Goal: Complete application form

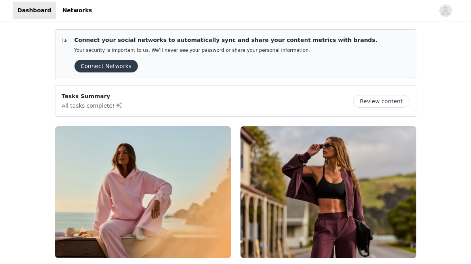
scroll to position [147, 0]
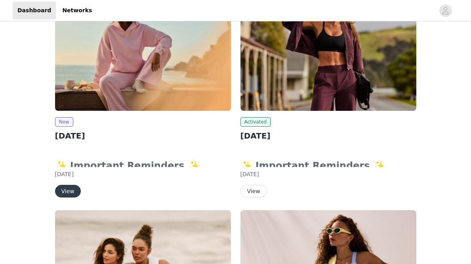
click at [71, 190] on button "View" at bounding box center [68, 191] width 26 height 13
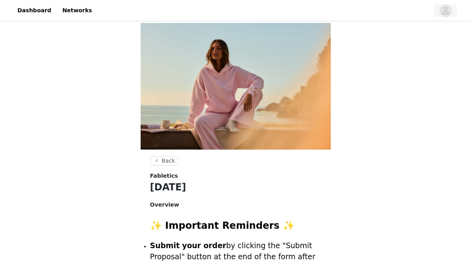
click at [445, 15] on icon "avatar" at bounding box center [446, 10] width 8 height 13
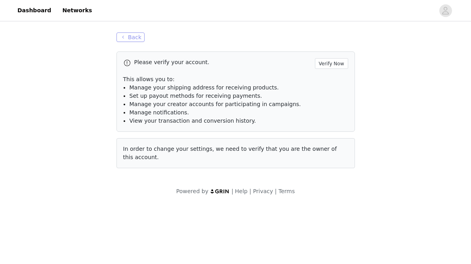
click at [140, 38] on button "Back" at bounding box center [131, 38] width 29 height 10
click at [135, 39] on button "Back" at bounding box center [131, 38] width 29 height 10
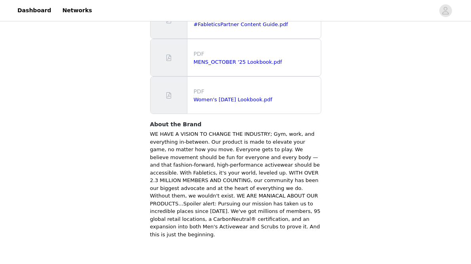
scroll to position [544, 0]
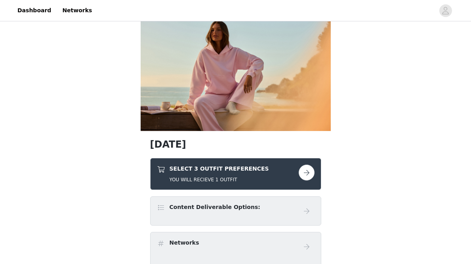
scroll to position [31, 0]
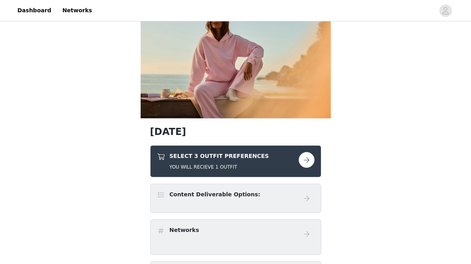
click at [274, 167] on div "SELECT 3 OUTFIT PREFERENCES YOU WILL RECIEVE 1 OUTFIT" at bounding box center [228, 161] width 142 height 19
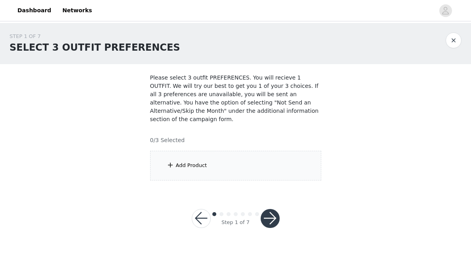
click at [268, 167] on div "Add Product" at bounding box center [235, 166] width 171 height 30
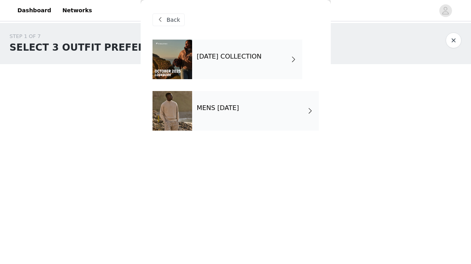
click at [225, 62] on div "OCTOBER 2025 COLLECTION" at bounding box center [247, 60] width 110 height 40
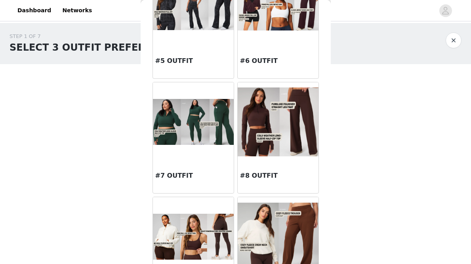
scroll to position [280, 0]
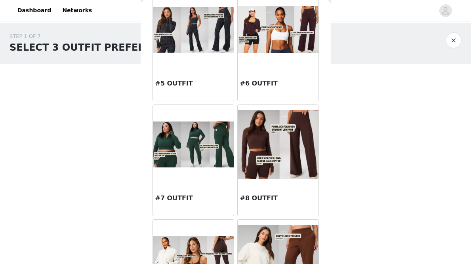
click at [290, 185] on div "#8 OUTFIT" at bounding box center [278, 200] width 81 height 32
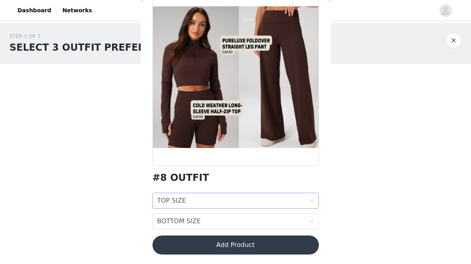
scroll to position [52, 0]
click at [258, 199] on div "TOP SIZE TOP SIZE" at bounding box center [233, 200] width 152 height 15
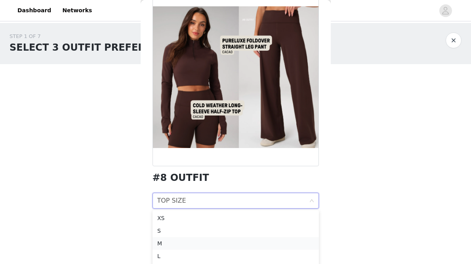
click at [229, 247] on div "M" at bounding box center [235, 243] width 157 height 9
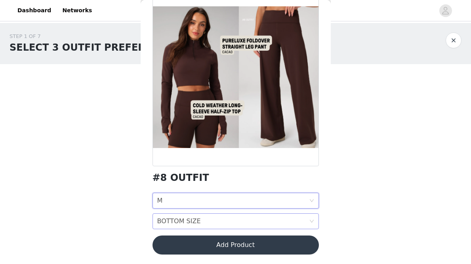
click at [210, 222] on div "BOTTOM SIZE BOTTOM SIZE" at bounding box center [233, 221] width 152 height 15
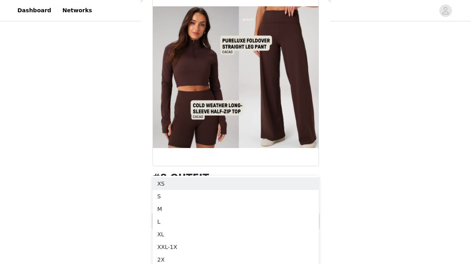
scroll to position [55, 0]
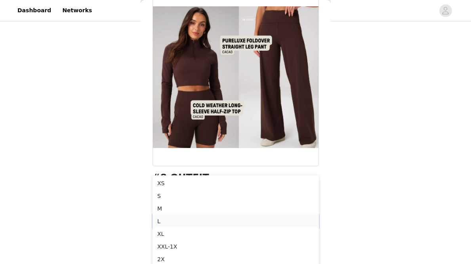
click at [173, 223] on div "L" at bounding box center [235, 221] width 157 height 9
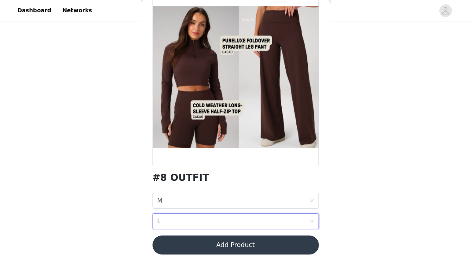
scroll to position [0, 0]
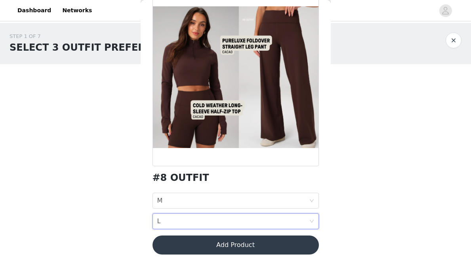
click at [207, 245] on button "Add Product" at bounding box center [236, 245] width 166 height 19
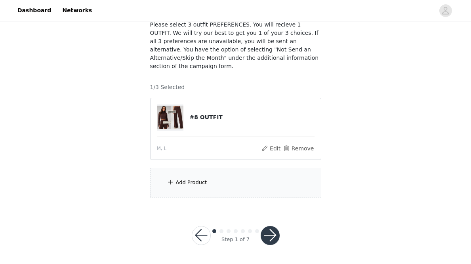
scroll to position [53, 0]
click at [209, 186] on div "Add Product" at bounding box center [235, 183] width 171 height 30
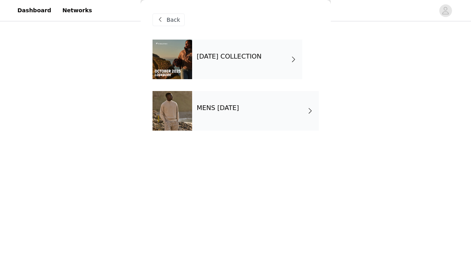
click at [227, 67] on div "OCTOBER 2025 COLLECTION" at bounding box center [247, 60] width 110 height 40
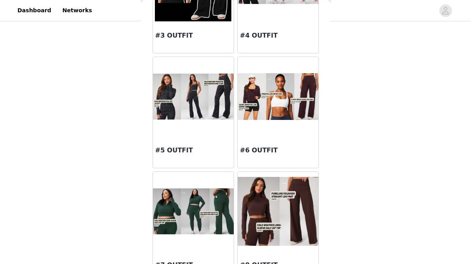
scroll to position [213, 0]
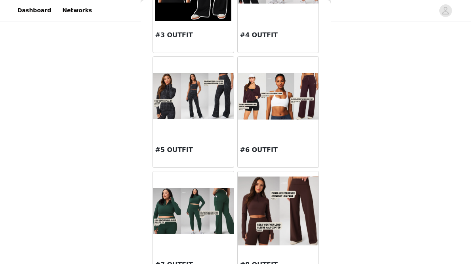
click at [293, 141] on div "#6 OUTFIT" at bounding box center [278, 152] width 81 height 32
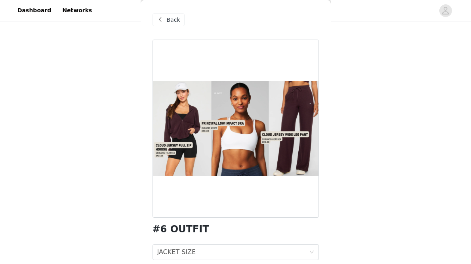
scroll to position [31, 0]
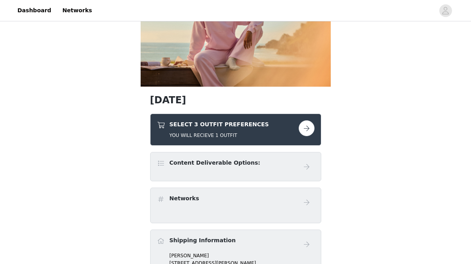
scroll to position [67, 0]
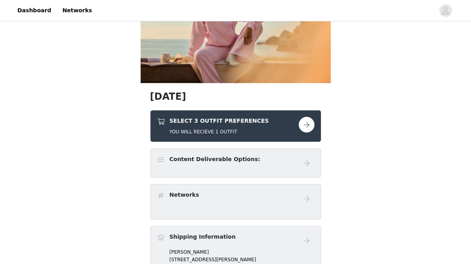
click at [309, 123] on button "button" at bounding box center [307, 125] width 16 height 16
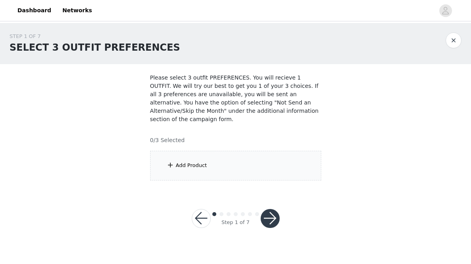
click at [212, 168] on div "Add Product" at bounding box center [235, 166] width 171 height 30
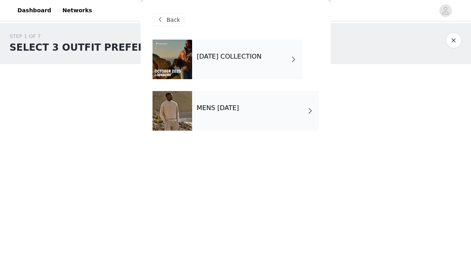
click at [233, 55] on h4 "OCTOBER 2025 COLLECTION" at bounding box center [229, 56] width 65 height 7
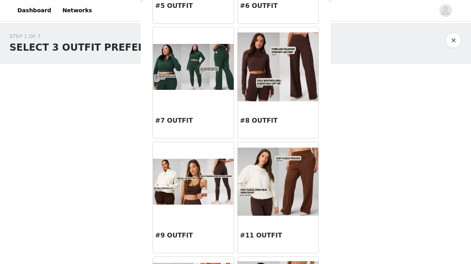
click at [261, 120] on h3 "#8 OUTFIT" at bounding box center [278, 121] width 76 height 10
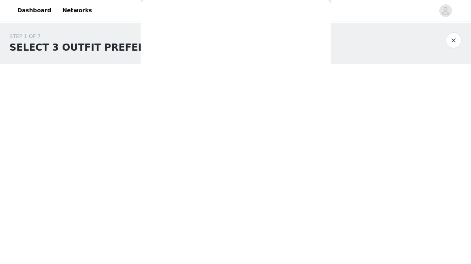
scroll to position [52, 0]
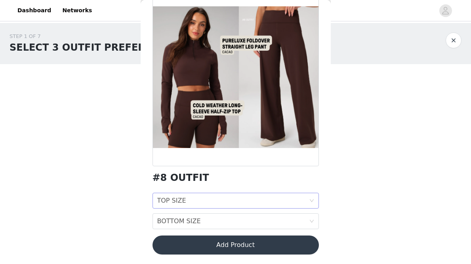
click at [201, 198] on div "TOP SIZE TOP SIZE" at bounding box center [233, 200] width 152 height 15
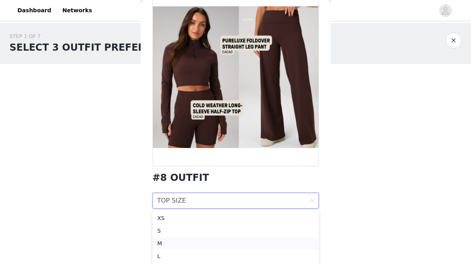
click at [189, 244] on div "M" at bounding box center [235, 243] width 157 height 9
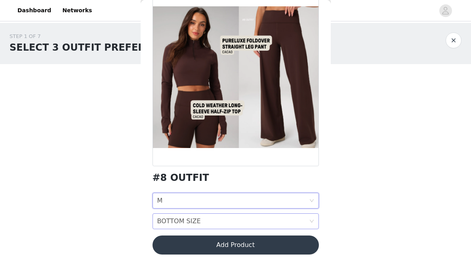
click at [185, 226] on div "BOTTOM SIZE" at bounding box center [179, 221] width 44 height 15
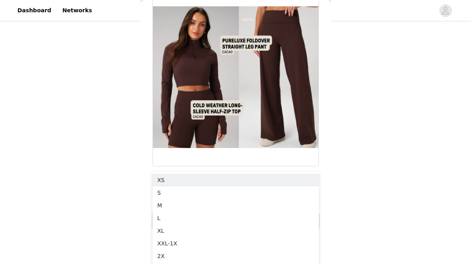
scroll to position [59, 0]
click at [175, 218] on div "L" at bounding box center [235, 218] width 157 height 9
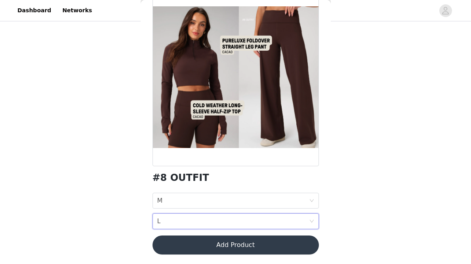
scroll to position [0, 0]
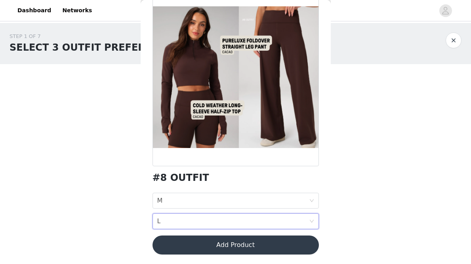
click at [200, 246] on button "Add Product" at bounding box center [236, 245] width 166 height 19
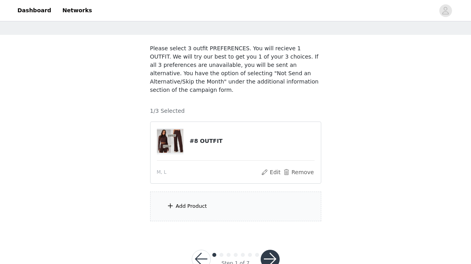
scroll to position [30, 0]
click at [205, 210] on div "Add Product" at bounding box center [235, 206] width 171 height 30
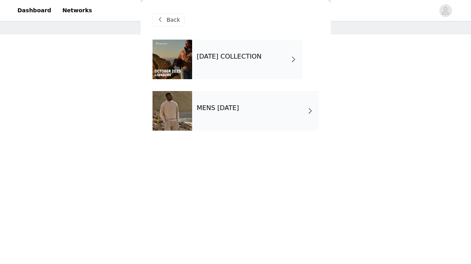
click at [237, 62] on div "OCTOBER 2025 COLLECTION" at bounding box center [247, 60] width 110 height 40
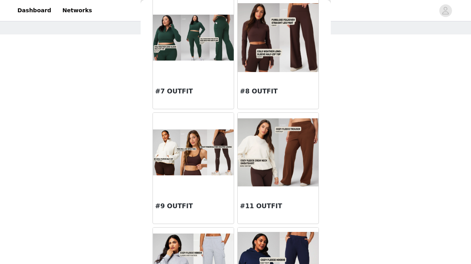
scroll to position [388, 0]
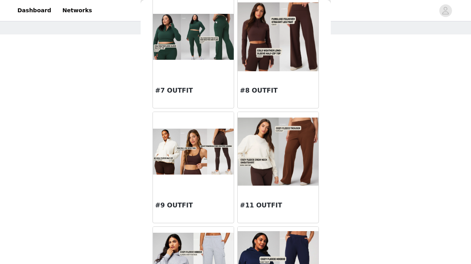
click at [173, 205] on h3 "#9 OUTFIT" at bounding box center [193, 206] width 76 height 10
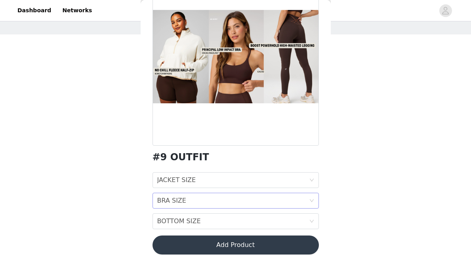
scroll to position [72, 0]
click at [55, 116] on div "STEP 1 OF 7 SELECT 3 OUTFIT PREFERENCES Please select 3 outfit PREFERENCES. You…" at bounding box center [235, 111] width 471 height 237
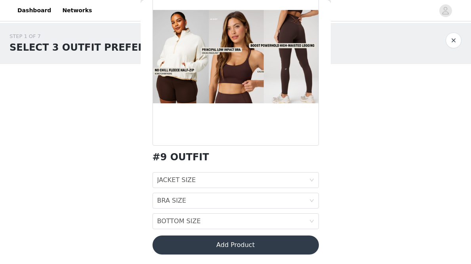
scroll to position [0, 0]
click at [449, 46] on button "button" at bounding box center [454, 41] width 16 height 16
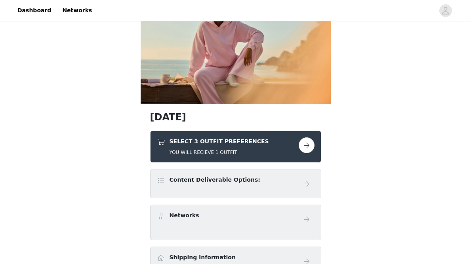
scroll to position [48, 0]
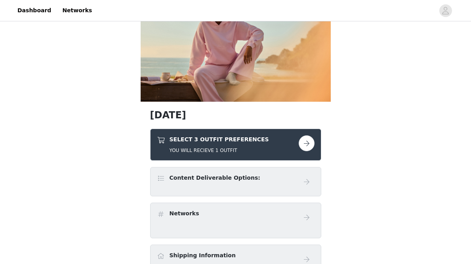
click at [308, 141] on button "button" at bounding box center [307, 144] width 16 height 16
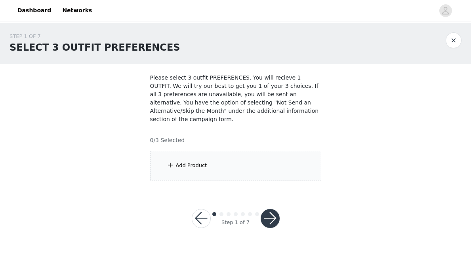
click at [223, 174] on div "Add Product" at bounding box center [235, 166] width 171 height 30
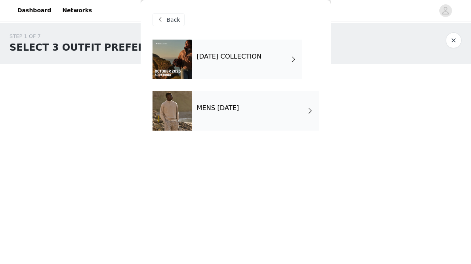
click at [234, 73] on div "OCTOBER 2025 COLLECTION" at bounding box center [247, 60] width 110 height 40
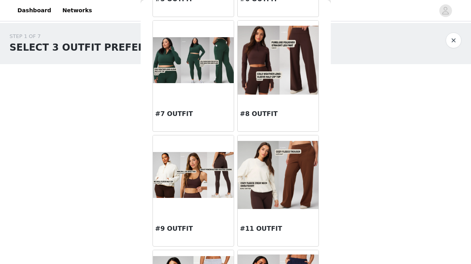
scroll to position [365, 0]
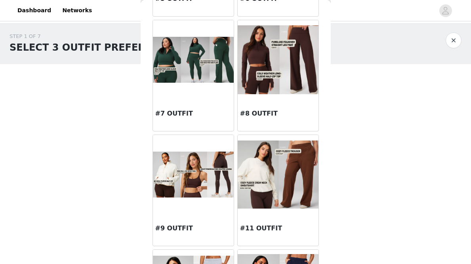
click at [190, 228] on h3 "#9 OUTFIT" at bounding box center [193, 229] width 76 height 10
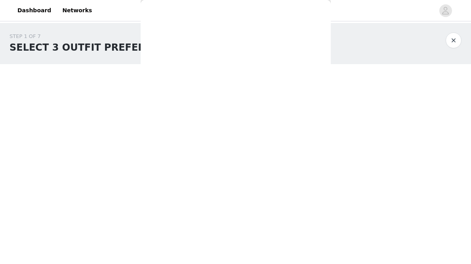
scroll to position [72, 0]
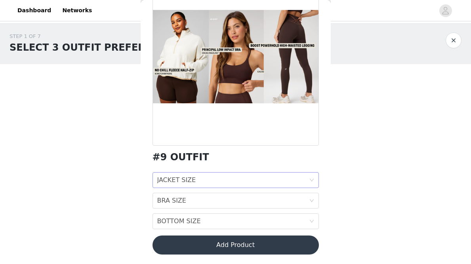
click at [190, 182] on div "JACKET SIZE" at bounding box center [176, 180] width 39 height 15
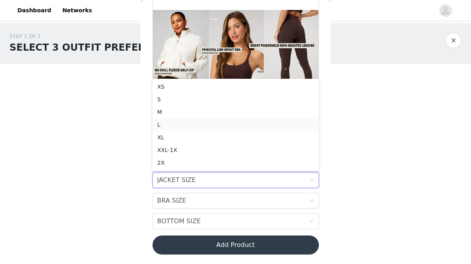
click at [182, 125] on div "L" at bounding box center [235, 125] width 157 height 9
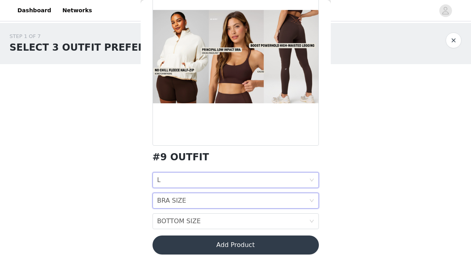
click at [193, 203] on div "BRA SIZE BRA SIZE" at bounding box center [233, 200] width 152 height 15
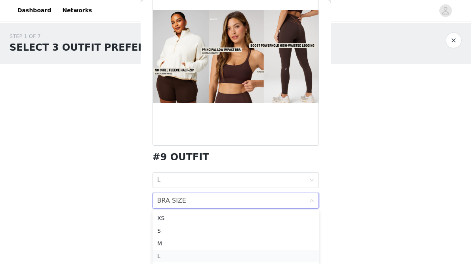
click at [183, 254] on div "L" at bounding box center [235, 256] width 157 height 9
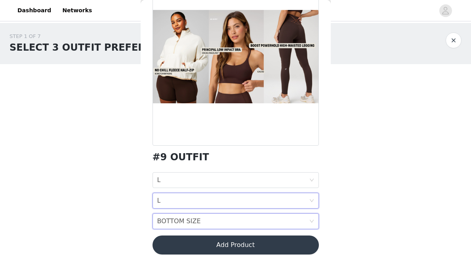
click at [184, 220] on div "BOTTOM SIZE" at bounding box center [179, 221] width 44 height 15
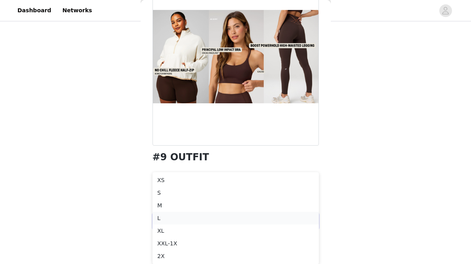
scroll to position [59, 0]
click at [172, 219] on div "L" at bounding box center [235, 218] width 157 height 9
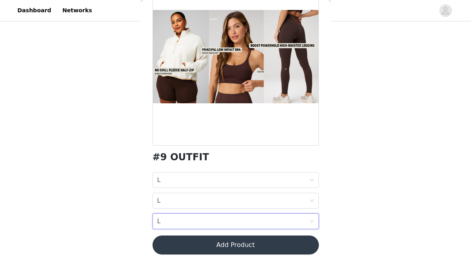
scroll to position [0, 0]
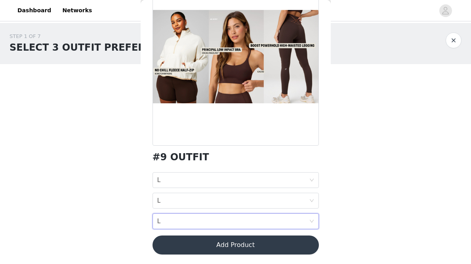
click at [221, 246] on button "Add Product" at bounding box center [236, 245] width 166 height 19
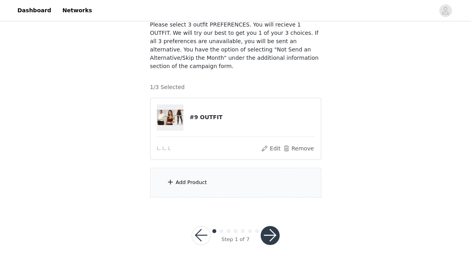
scroll to position [53, 0]
click at [216, 185] on div "Add Product" at bounding box center [235, 183] width 171 height 30
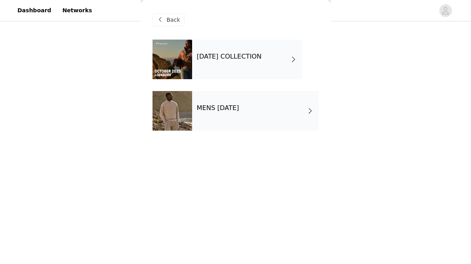
click at [228, 57] on h4 "OCTOBER 2025 COLLECTION" at bounding box center [229, 56] width 65 height 7
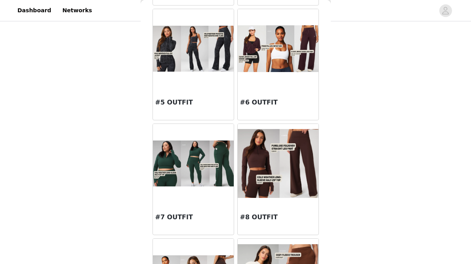
scroll to position [262, 0]
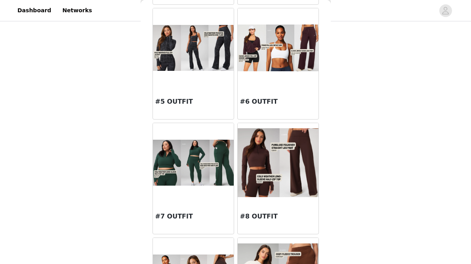
click at [278, 204] on div "#8 OUTFIT" at bounding box center [278, 219] width 81 height 32
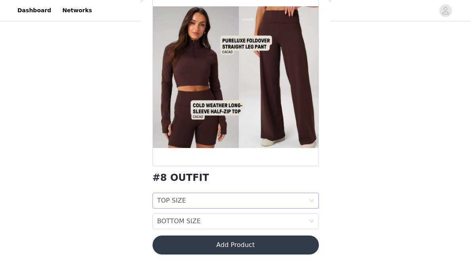
scroll to position [53, 0]
click at [274, 199] on div "TOP SIZE TOP SIZE" at bounding box center [233, 200] width 152 height 15
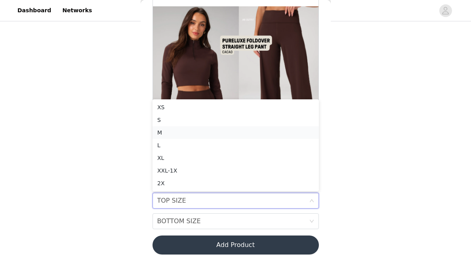
click at [193, 136] on div "M" at bounding box center [235, 132] width 157 height 9
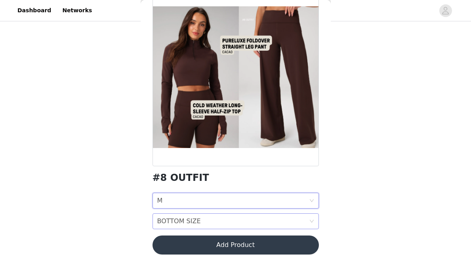
click at [199, 218] on div "BOTTOM SIZE BOTTOM SIZE" at bounding box center [233, 221] width 152 height 15
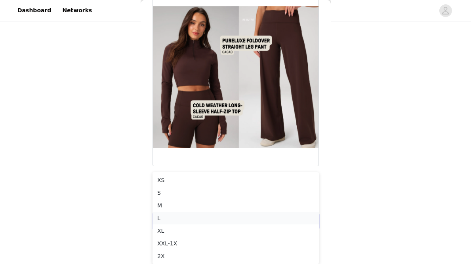
click at [180, 219] on div "L" at bounding box center [235, 218] width 157 height 9
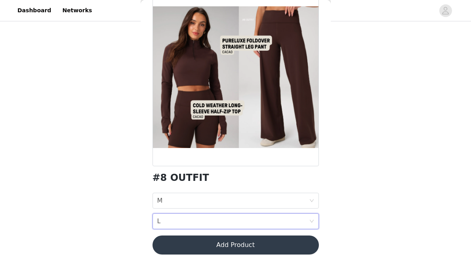
click at [236, 243] on button "Add Product" at bounding box center [236, 245] width 166 height 19
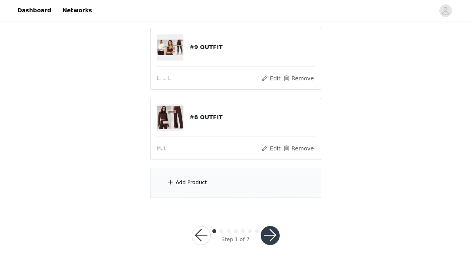
scroll to position [123, 0]
click at [222, 184] on div "Add Product" at bounding box center [235, 183] width 171 height 30
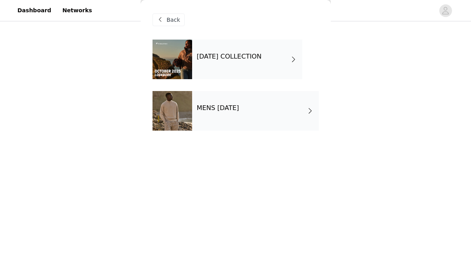
click at [209, 76] on div "OCTOBER 2025 COLLECTION" at bounding box center [247, 60] width 110 height 40
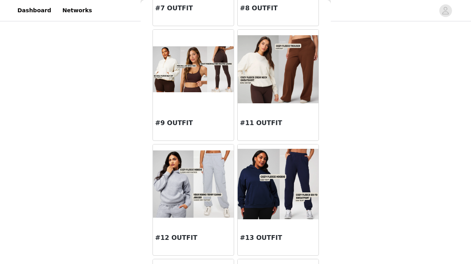
scroll to position [470, 0]
click at [280, 130] on div "#11 OUTFIT" at bounding box center [278, 125] width 81 height 32
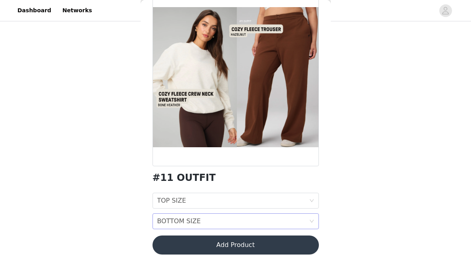
scroll to position [52, 0]
click at [239, 202] on div "TOP SIZE TOP SIZE" at bounding box center [233, 200] width 152 height 15
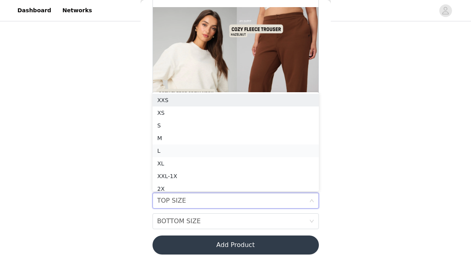
scroll to position [4, 0]
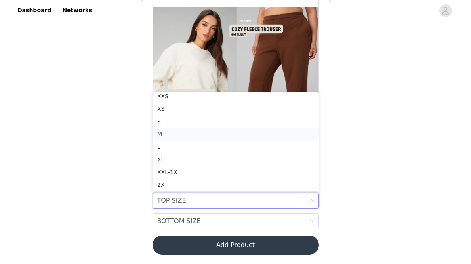
click at [212, 132] on div "M" at bounding box center [235, 134] width 157 height 9
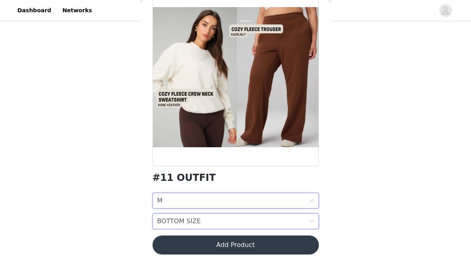
click at [210, 222] on div "BOTTOM SIZE BOTTOM SIZE" at bounding box center [233, 221] width 152 height 15
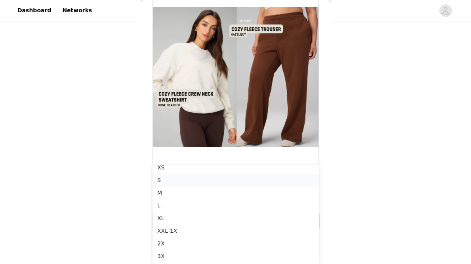
scroll to position [14, 0]
click at [209, 210] on div "L" at bounding box center [235, 209] width 157 height 9
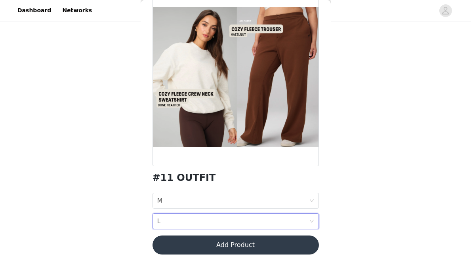
scroll to position [123, 0]
click at [227, 248] on button "Add Product" at bounding box center [236, 245] width 166 height 19
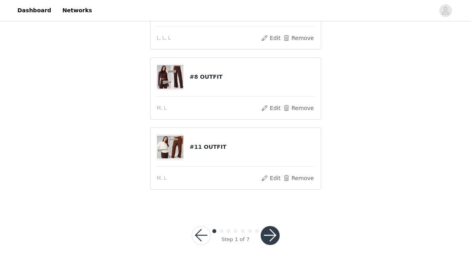
scroll to position [142, 0]
click at [274, 229] on button "button" at bounding box center [270, 236] width 19 height 19
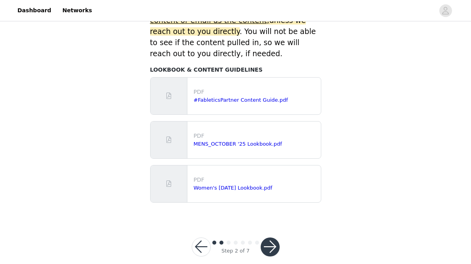
scroll to position [398, 0]
click at [270, 239] on button "button" at bounding box center [270, 247] width 19 height 19
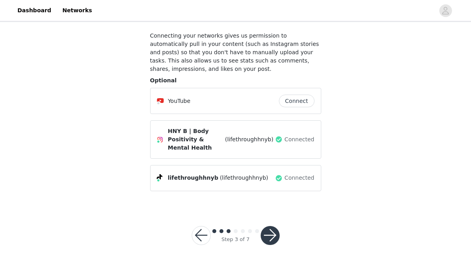
scroll to position [42, 0]
click at [273, 233] on button "button" at bounding box center [270, 236] width 19 height 19
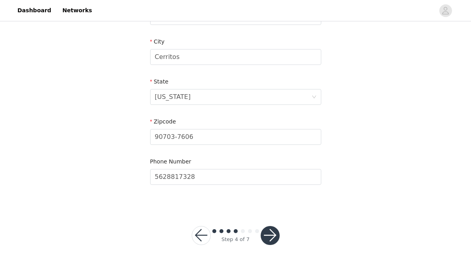
scroll to position [276, 0]
click at [275, 233] on button "button" at bounding box center [270, 236] width 19 height 19
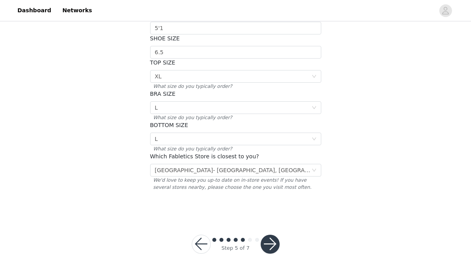
scroll to position [162, 0]
click at [269, 235] on button "button" at bounding box center [270, 244] width 19 height 19
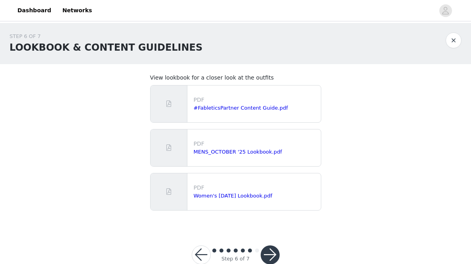
click at [274, 250] on button "button" at bounding box center [270, 255] width 19 height 19
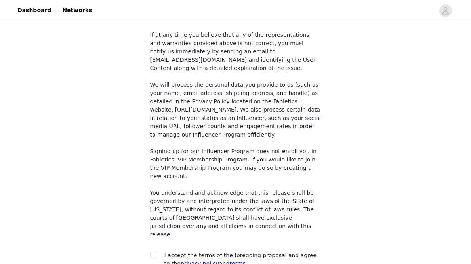
scroll to position [635, 0]
click at [155, 253] on input "checkbox" at bounding box center [153, 256] width 6 height 6
checkbox input "true"
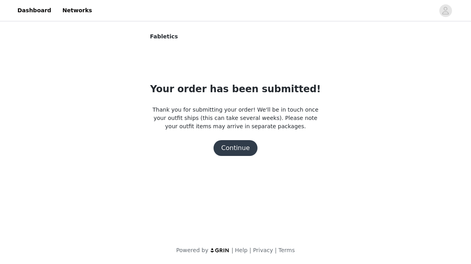
click at [236, 150] on button "Continue" at bounding box center [236, 148] width 44 height 16
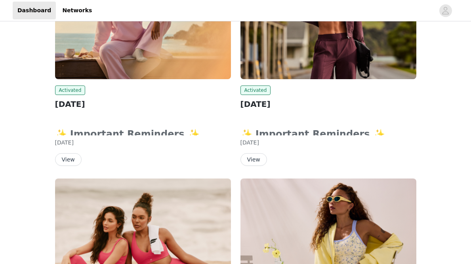
scroll to position [210, 0]
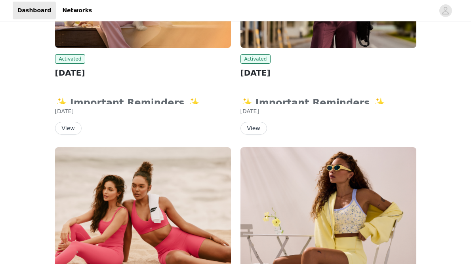
click at [73, 126] on button "View" at bounding box center [68, 128] width 27 height 13
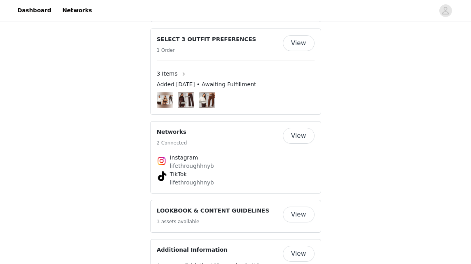
scroll to position [548, 0]
